Goal: Find contact information: Find contact information

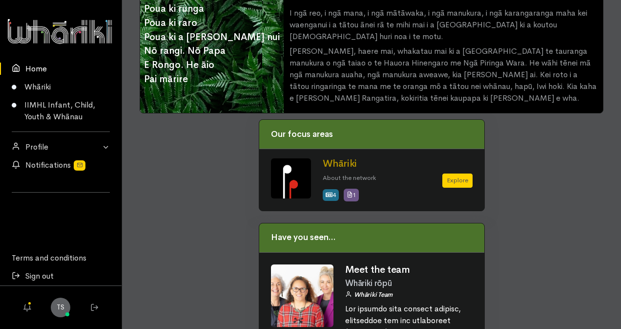
scroll to position [93, 0]
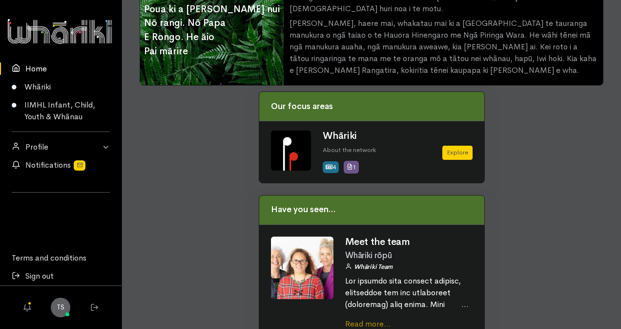
click at [365, 318] on link "Read more..." at bounding box center [368, 323] width 46 height 10
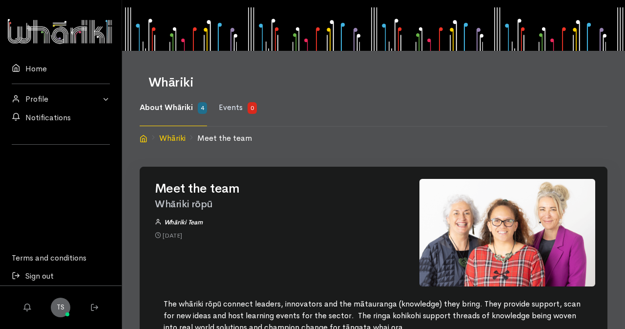
click at [369, 299] on p "The whāriki rōpū connect leaders, innovators and the mātauranga (knowledge) the…" at bounding box center [374, 321] width 420 height 47
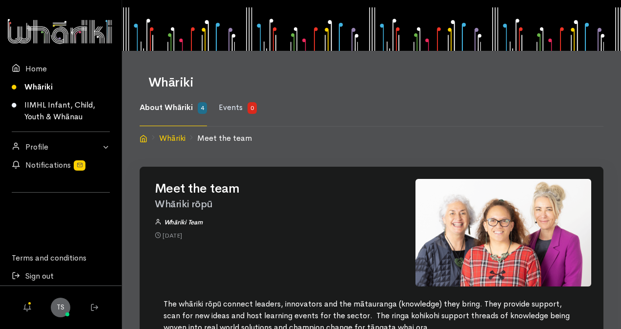
click at [62, 108] on link "IIMHL Infant, Child, Youth & Whānau" at bounding box center [61, 111] width 122 height 30
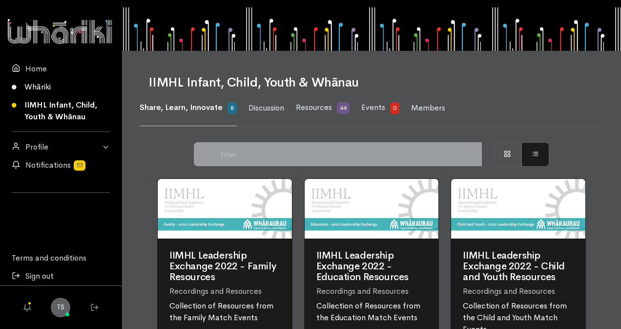
click at [44, 89] on link "Whāriki" at bounding box center [61, 87] width 122 height 18
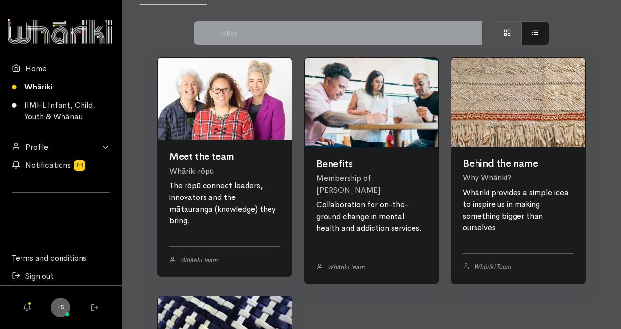
scroll to position [120, 0]
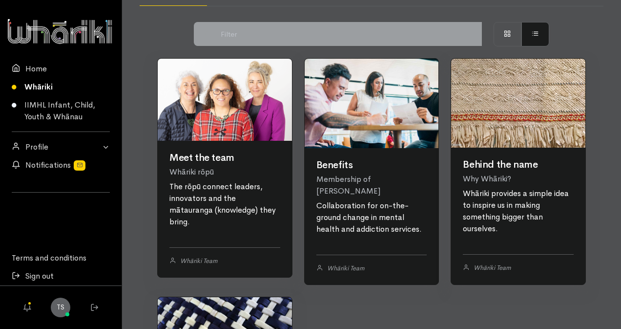
click at [210, 141] on link at bounding box center [225, 100] width 134 height 82
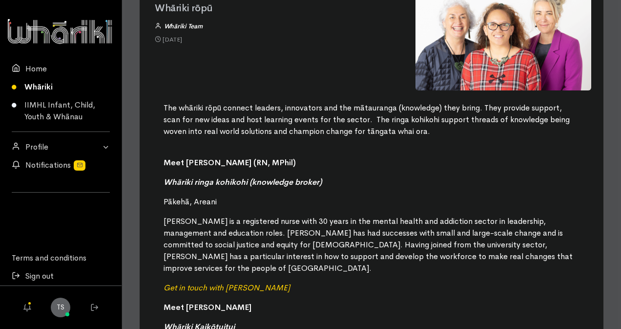
scroll to position [196, 0]
drag, startPoint x: 187, startPoint y: 161, endPoint x: 247, endPoint y: 164, distance: 60.6
click at [247, 164] on strong "Meet [PERSON_NAME] (RN, MPhil)" at bounding box center [230, 162] width 132 height 10
copy strong "Katheryn Butters"
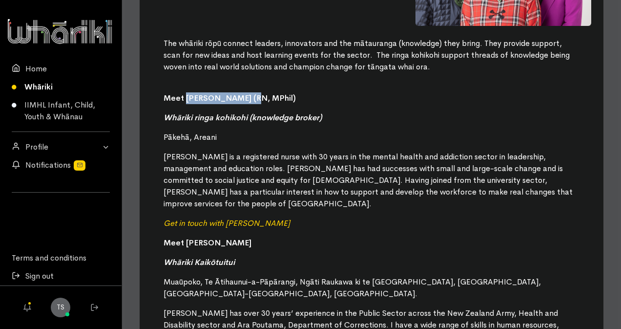
scroll to position [261, 0]
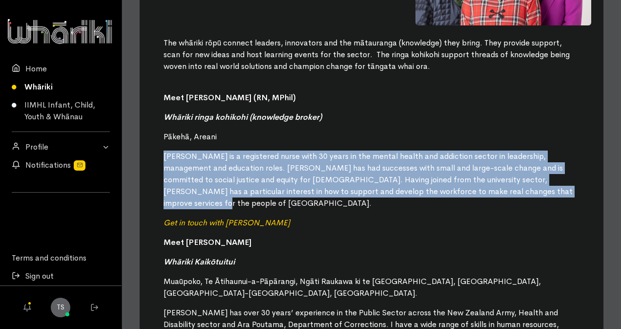
drag, startPoint x: 498, startPoint y: 191, endPoint x: 157, endPoint y: 157, distance: 343.0
copy p "[PERSON_NAME] is a registered nurse with 30 years in the mental health and addi…"
click at [231, 217] on link "Get in touch with [PERSON_NAME]" at bounding box center [227, 222] width 126 height 10
